Goal: Transaction & Acquisition: Purchase product/service

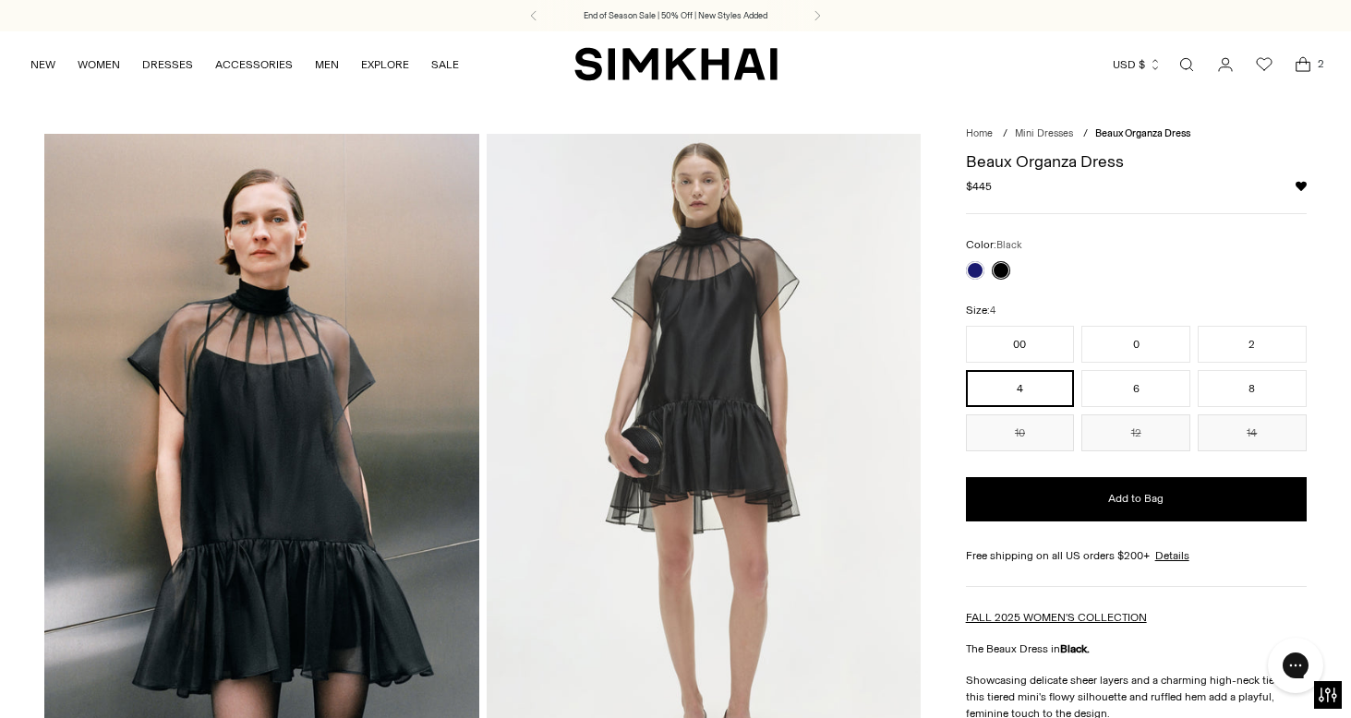
click at [1300, 62] on icon "Open cart modal" at bounding box center [1303, 64] width 26 height 18
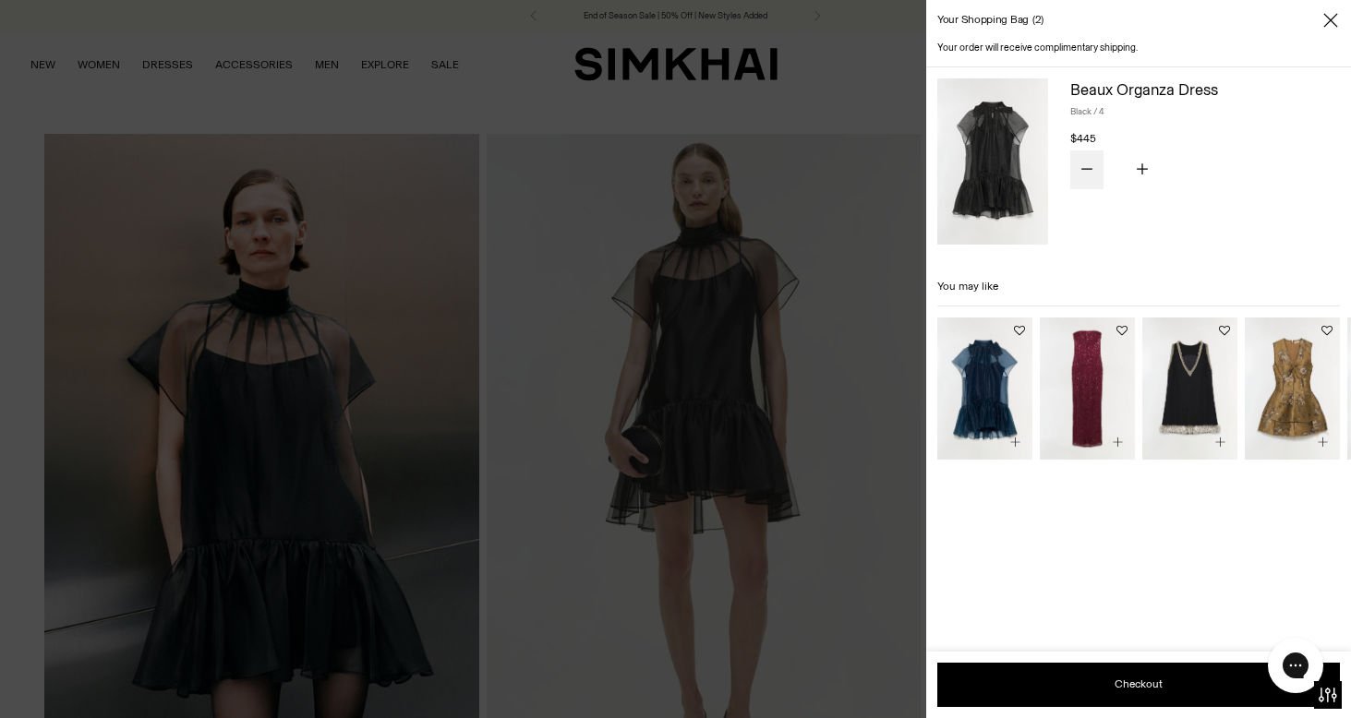
click at [1089, 175] on button "Subtract product quantity" at bounding box center [1086, 169] width 33 height 39
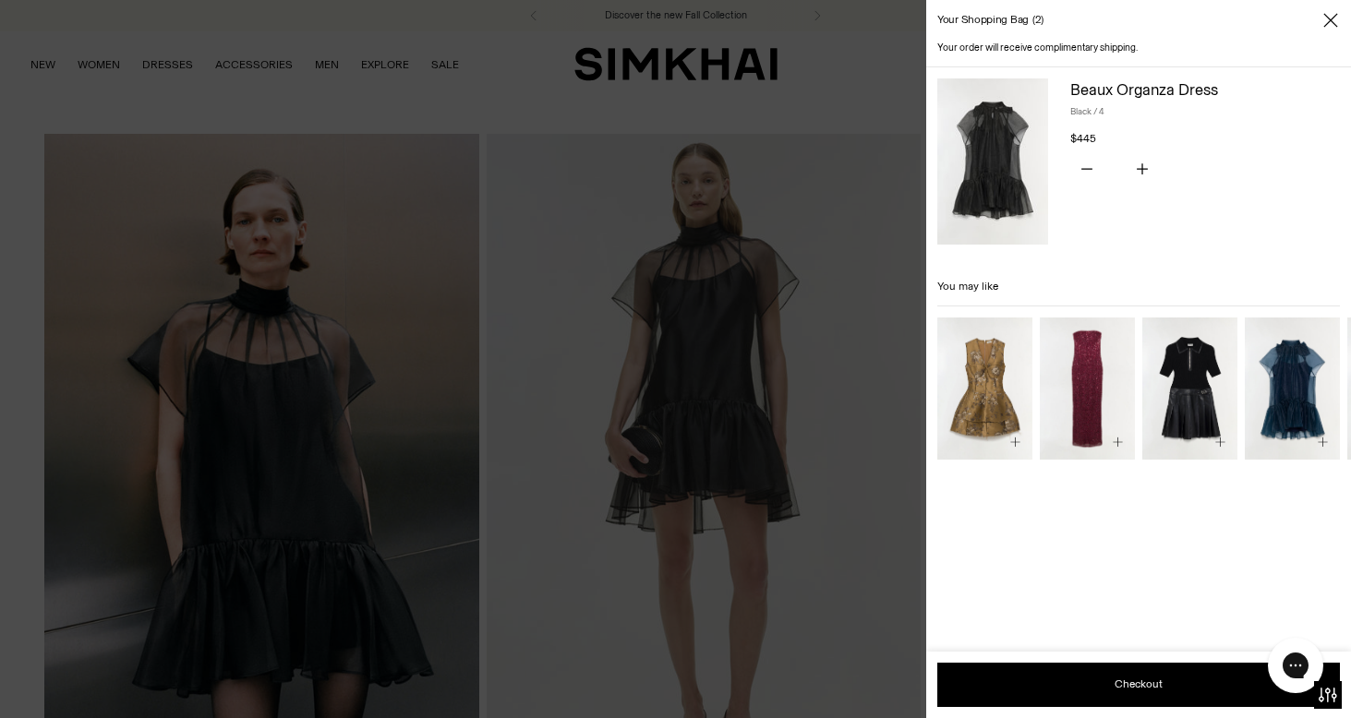
click at [1327, 17] on icon "Close" at bounding box center [1330, 20] width 14 height 14
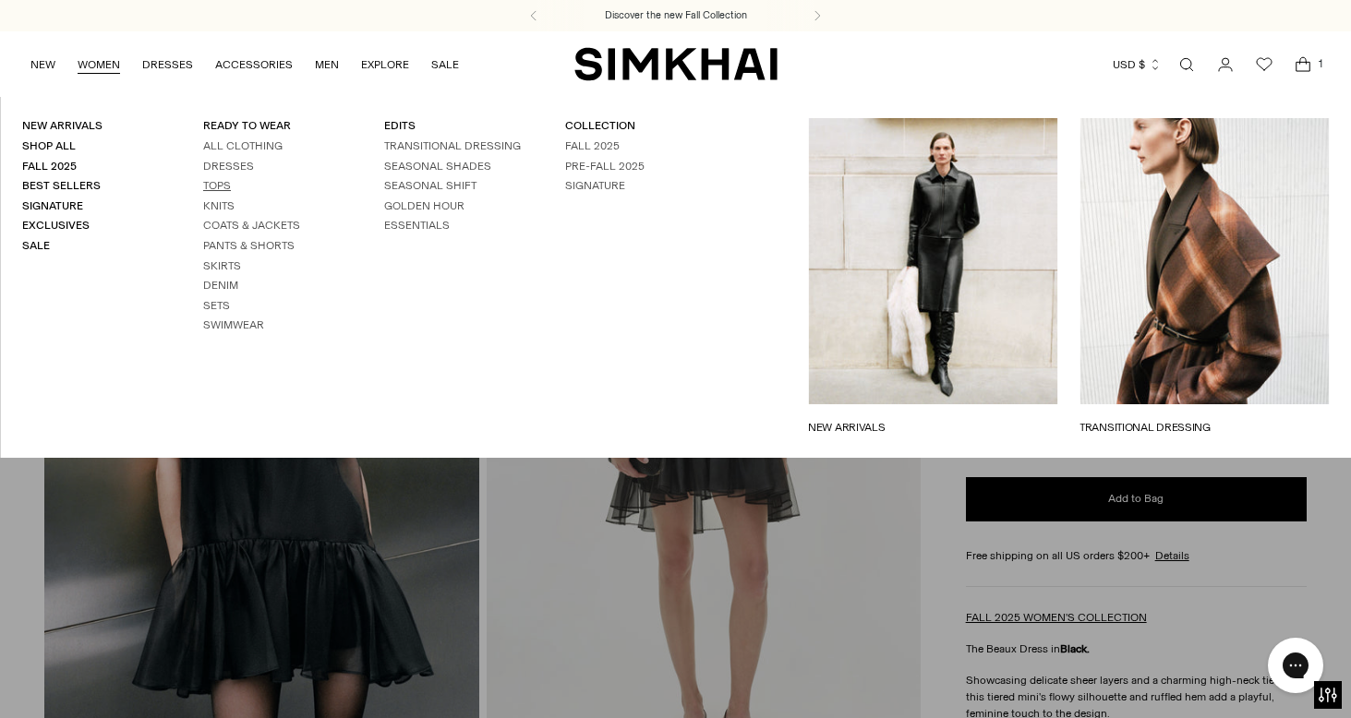
click at [223, 179] on link "Tops" at bounding box center [217, 185] width 28 height 13
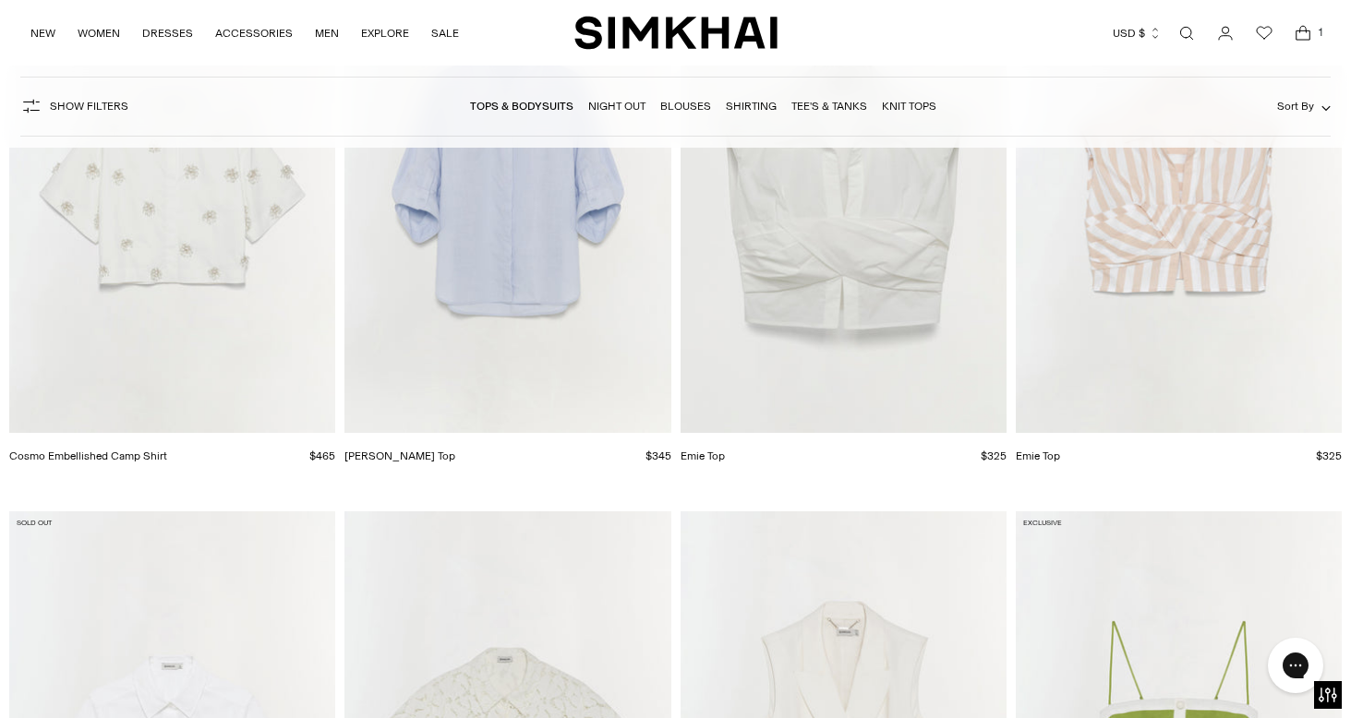
scroll to position [8936, 0]
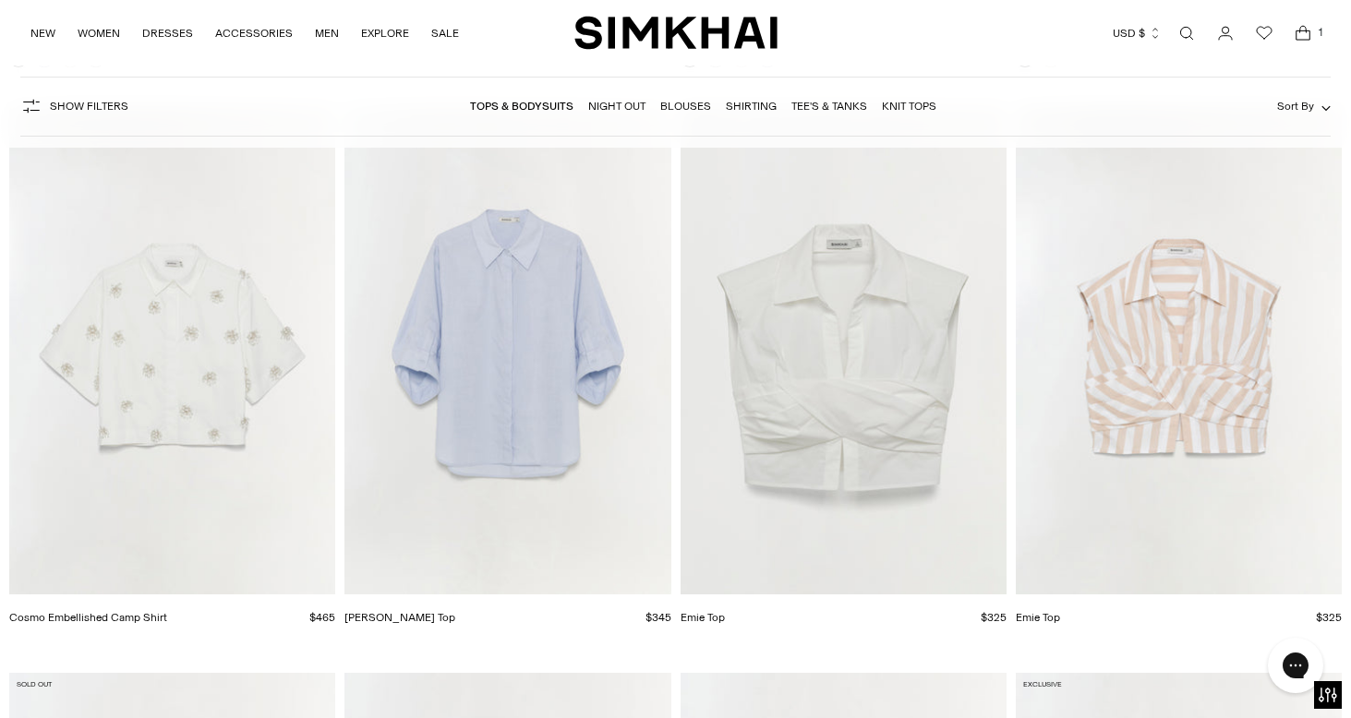
click at [0, 0] on img "Gemma Cotton Top" at bounding box center [0, 0] width 0 height 0
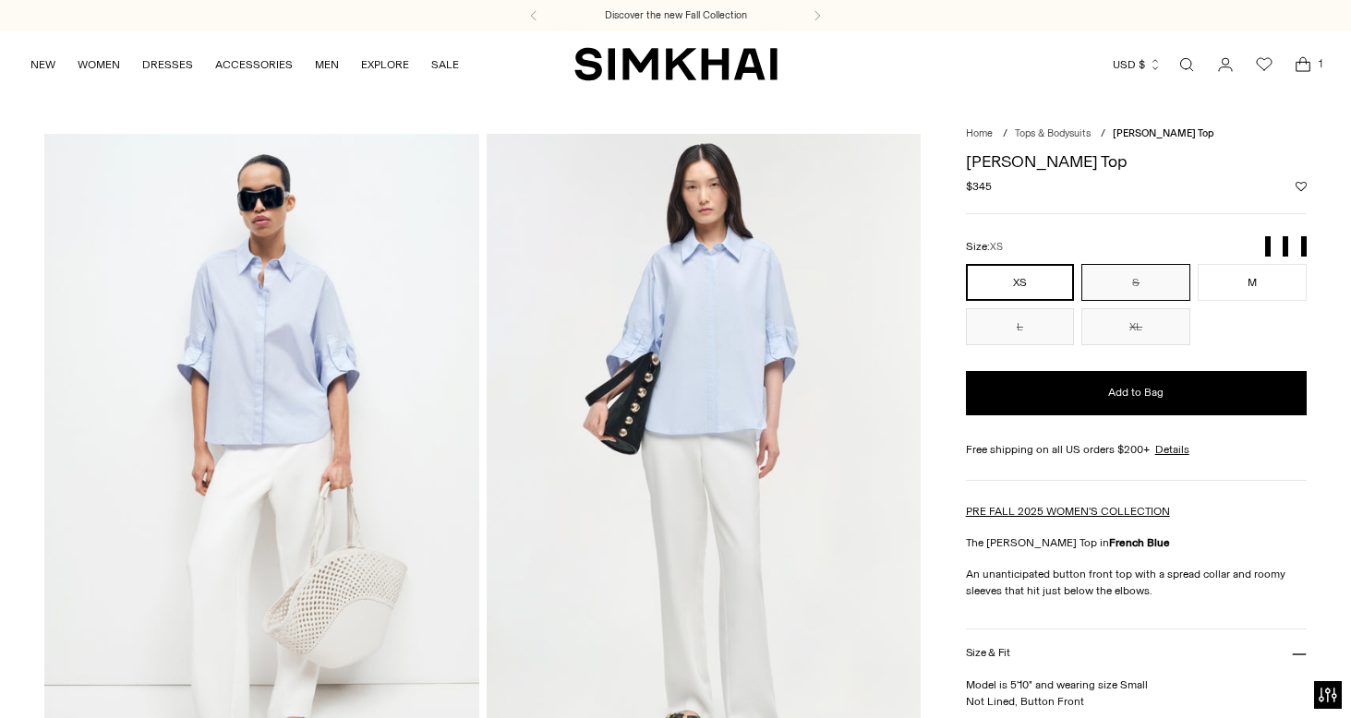
click at [1152, 281] on button "S" at bounding box center [1135, 282] width 109 height 37
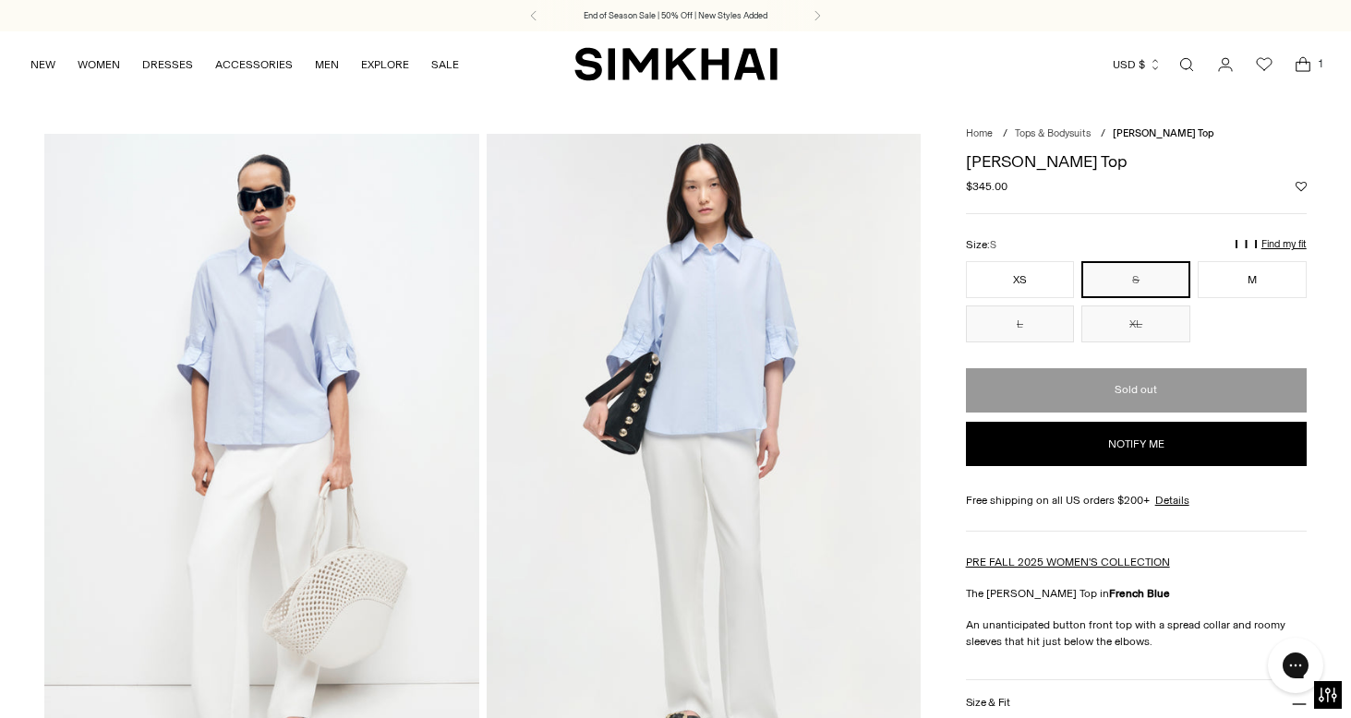
click at [1301, 63] on icon "Open cart modal" at bounding box center [1303, 64] width 26 height 18
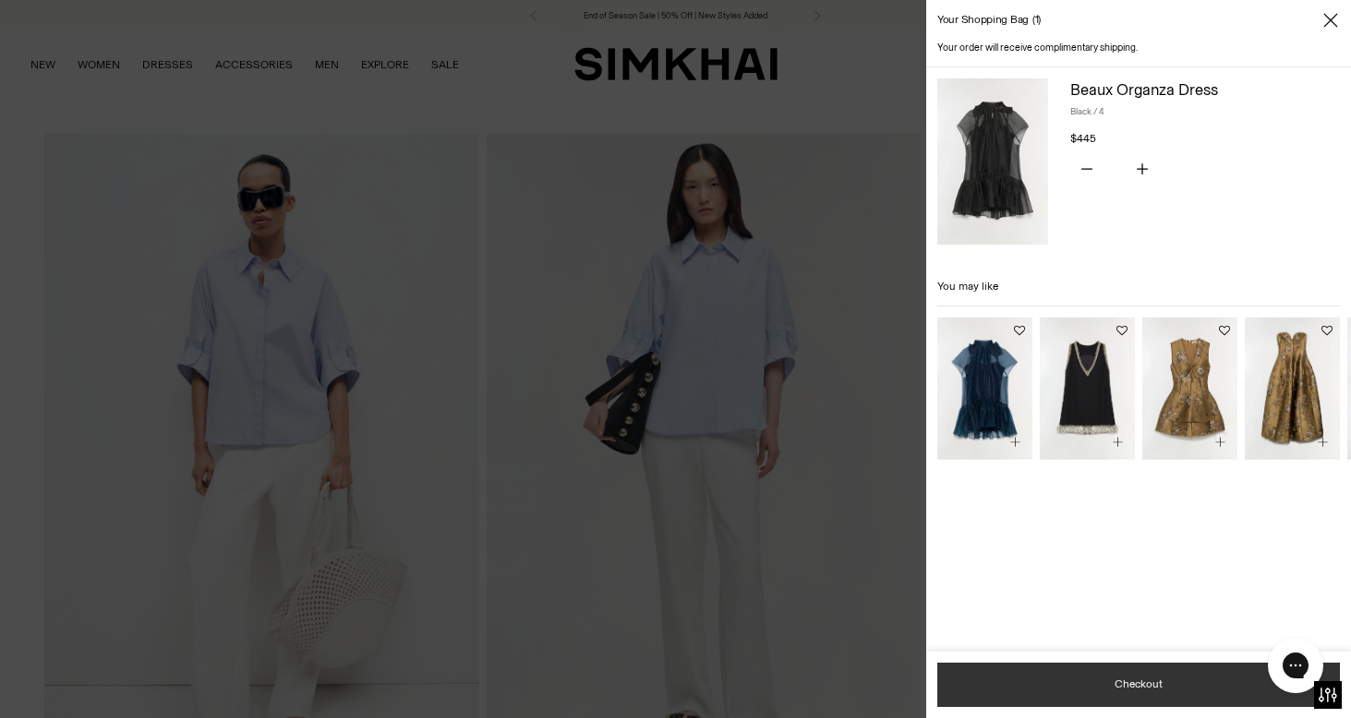
click at [1121, 681] on button "Checkout" at bounding box center [1138, 685] width 403 height 44
